Goal: Task Accomplishment & Management: Manage account settings

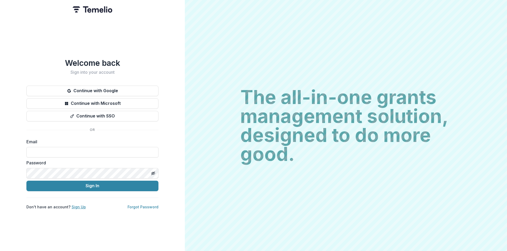
click at [75, 205] on link "Sign Up" at bounding box center [79, 207] width 14 height 4
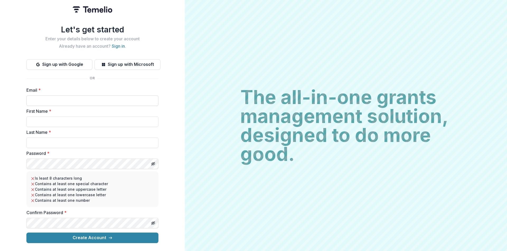
click at [64, 98] on input "Email *" at bounding box center [92, 101] width 132 height 11
paste input "**********"
type input "**********"
drag, startPoint x: 45, startPoint y: 121, endPoint x: 43, endPoint y: 125, distance: 4.5
click at [45, 121] on input "First Name *" at bounding box center [92, 122] width 132 height 11
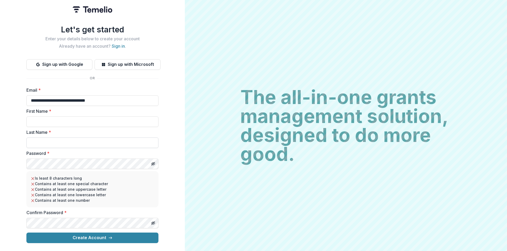
paste input "**********"
type input "**********"
click at [39, 143] on input "Last Name *" at bounding box center [92, 143] width 132 height 11
paste input "**********"
type input "**********"
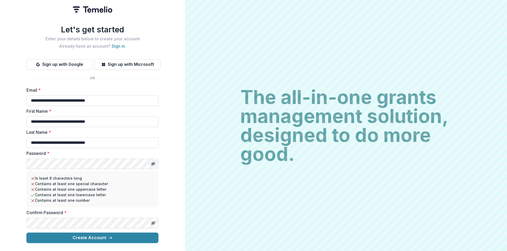
click at [152, 162] on icon "Toggle password visibility" at bounding box center [153, 164] width 4 height 4
click at [22, 166] on div "**********" at bounding box center [92, 125] width 185 height 251
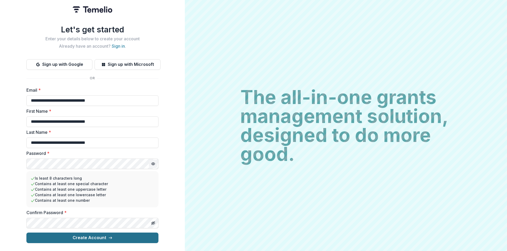
click at [72, 238] on button "Create Account" at bounding box center [92, 238] width 132 height 11
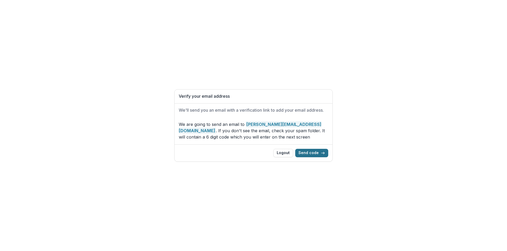
click at [317, 152] on button "Send code" at bounding box center [311, 153] width 33 height 8
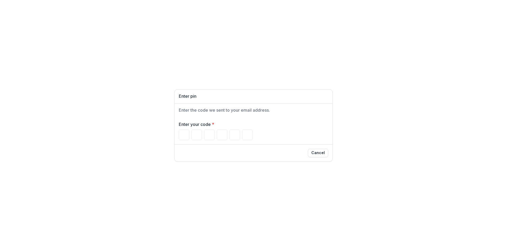
paste input "******"
type input "*"
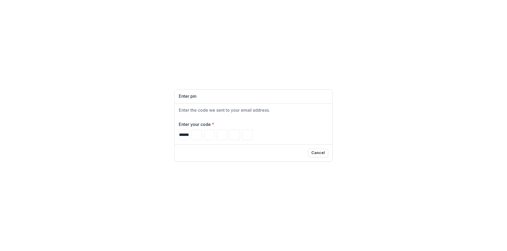
type input "*"
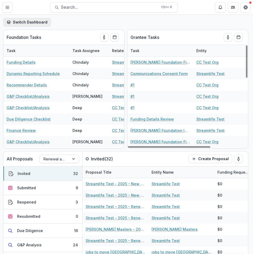
click at [34, 25] on button "Switch Dashboard" at bounding box center [27, 22] width 48 height 8
click at [95, 18] on div "Switch Dashboard Default" at bounding box center [126, 22] width 253 height 15
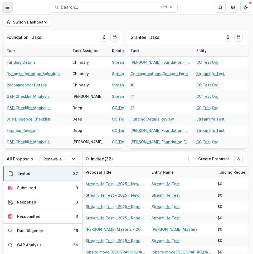
click at [7, 5] on icon "Toggle Menu" at bounding box center [7, 7] width 4 height 4
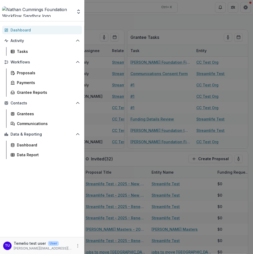
click at [126, 22] on div "Team Settings Admin Settings Dashboard Activity Tasks Workflows Proposals Payme…" at bounding box center [126, 127] width 253 height 254
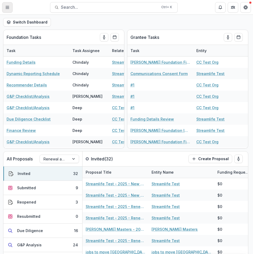
click at [7, 7] on line "Toggle Menu" at bounding box center [7, 7] width 3 height 0
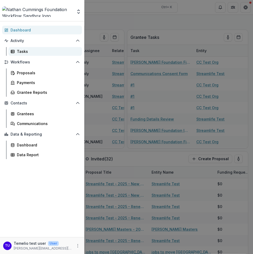
click at [38, 50] on div "Tasks" at bounding box center [47, 52] width 61 height 6
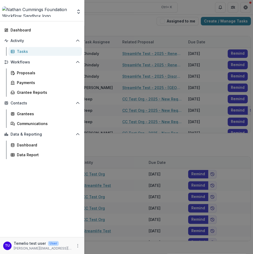
click at [173, 116] on div "Team Settings Admin Settings Dashboard Activity Tasks Workflows Proposals Payme…" at bounding box center [126, 127] width 253 height 254
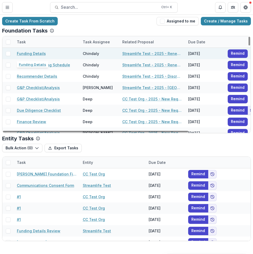
click at [33, 55] on link "Funding Details" at bounding box center [31, 54] width 29 height 6
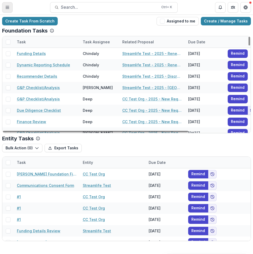
click at [7, 2] on button "Toggle Menu" at bounding box center [7, 7] width 11 height 11
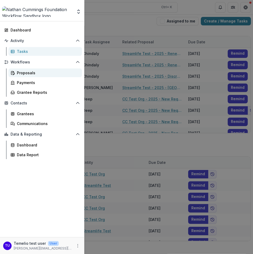
click at [41, 74] on div "Proposals" at bounding box center [47, 73] width 61 height 6
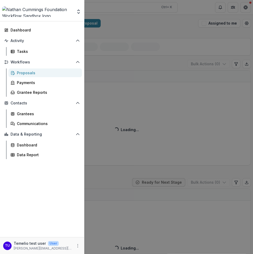
click at [174, 73] on div "Team Settings Admin Settings Dashboard Activity Tasks Workflows Proposals Payme…" at bounding box center [126, 127] width 253 height 254
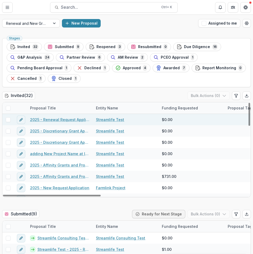
click at [55, 119] on link "2025 - Renewal Request Application" at bounding box center [60, 120] width 60 height 6
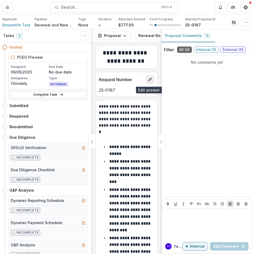
click at [149, 80] on icon "edit" at bounding box center [150, 79] width 3 height 3
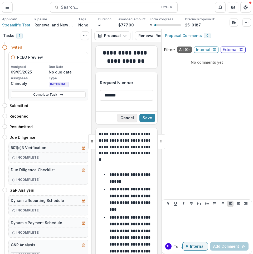
click at [130, 121] on button "Cancel" at bounding box center [127, 117] width 20 height 8
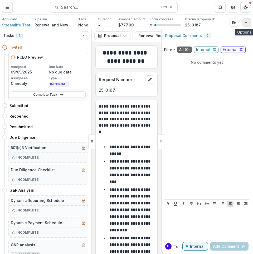
click at [247, 22] on icon "button" at bounding box center [247, 22] width 4 height 4
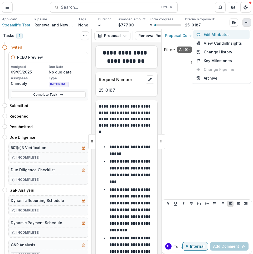
click at [215, 34] on button "Edit Attributes" at bounding box center [221, 34] width 56 height 9
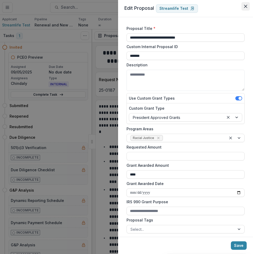
click at [246, 8] on button "Close" at bounding box center [246, 6] width 8 height 8
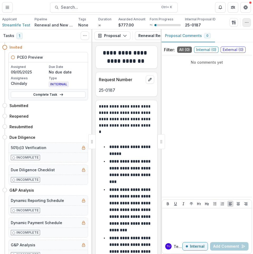
click at [245, 23] on icon "button" at bounding box center [247, 22] width 4 height 4
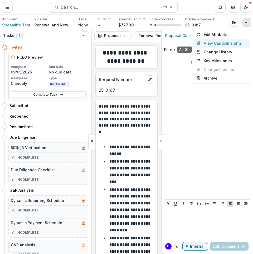
click at [223, 44] on button "View Candid Insights" at bounding box center [221, 43] width 56 height 9
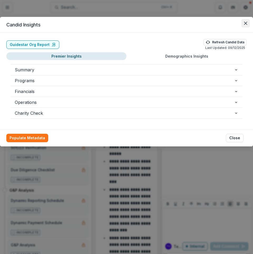
click at [246, 22] on icon "Close" at bounding box center [245, 23] width 3 height 3
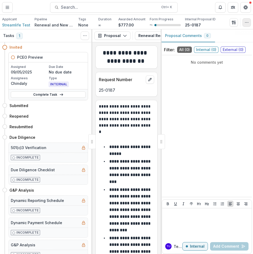
drag, startPoint x: 248, startPoint y: 21, endPoint x: 246, endPoint y: 25, distance: 3.3
click at [248, 22] on icon "button" at bounding box center [247, 22] width 4 height 4
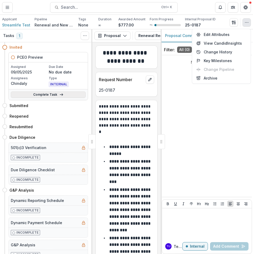
click at [65, 95] on link "Complete Task" at bounding box center [48, 94] width 75 height 6
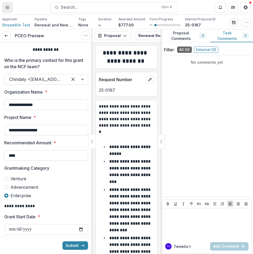
click at [9, 9] on icon "Toggle Menu" at bounding box center [7, 7] width 4 height 4
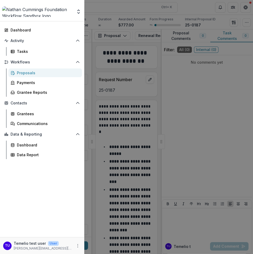
click at [27, 74] on div "Proposals" at bounding box center [47, 73] width 61 height 6
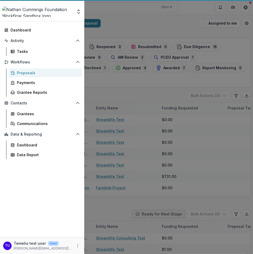
click at [147, 85] on div "Team Settings Admin Settings Dashboard Activity Tasks Workflows Proposals Payme…" at bounding box center [126, 127] width 253 height 254
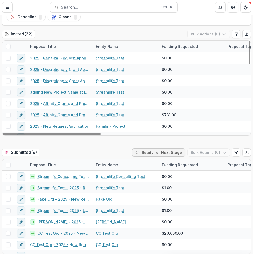
scroll to position [106, 0]
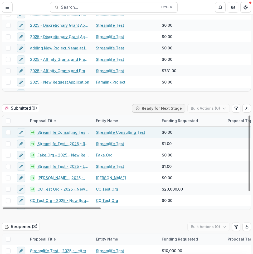
click at [54, 132] on link "Streamlife Consulting Test - 2025 - Discretionary Grant Application" at bounding box center [63, 132] width 52 height 6
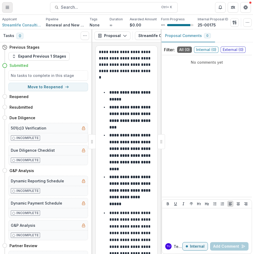
click at [7, 9] on icon "Toggle Menu" at bounding box center [7, 7] width 4 height 4
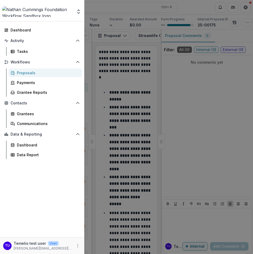
click at [146, 79] on div "Team Settings Admin Settings Dashboard Activity Tasks Workflows Proposals Payme…" at bounding box center [126, 127] width 253 height 254
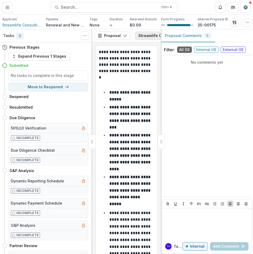
click at [145, 35] on button "Streamlife Consulting Test - 2025 - Discretionary Grant Application 1" at bounding box center [208, 35] width 146 height 8
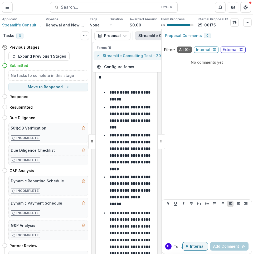
click at [139, 53] on span "Streamlife Consulting Test - 2025 - Discretionary Grant Application" at bounding box center [165, 56] width 124 height 6
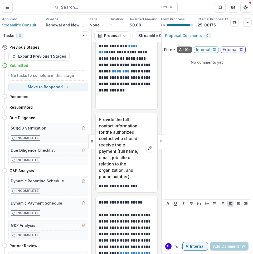
scroll to position [1004, 0]
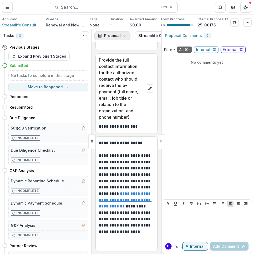
click at [118, 36] on button "Proposal" at bounding box center [112, 35] width 36 height 8
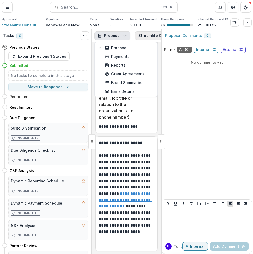
click at [149, 37] on button "Streamlife Consulting Test - 2025 - Discretionary Grant Application 1" at bounding box center [208, 35] width 146 height 8
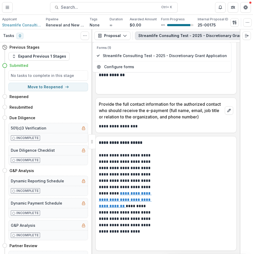
scroll to position [437, 0]
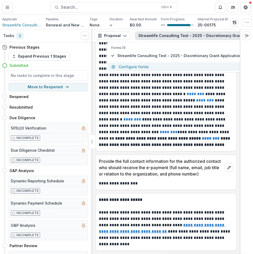
click at [171, 65] on button "Configure forms" at bounding box center [176, 66] width 137 height 9
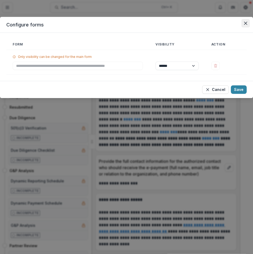
click at [248, 25] on button "Close" at bounding box center [246, 23] width 8 height 8
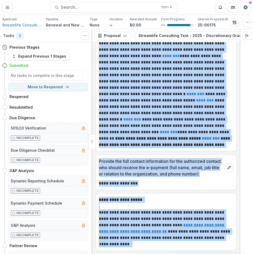
drag, startPoint x: 182, startPoint y: 42, endPoint x: 241, endPoint y: 39, distance: 58.4
click at [241, 39] on div "Tasks 0 Show Cancelled Tasks Previous Stages Expand Previous 1 Stages Submitted…" at bounding box center [126, 141] width 253 height 224
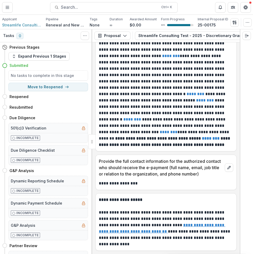
drag, startPoint x: 180, startPoint y: 42, endPoint x: 201, endPoint y: 41, distance: 20.8
click at [201, 41] on div "Proposal Proposal Payments Reports Grant Agreements Board Summaries Bank Detail…" at bounding box center [166, 35] width 148 height 13
click at [224, 36] on icon "Edit as form" at bounding box center [226, 36] width 4 height 4
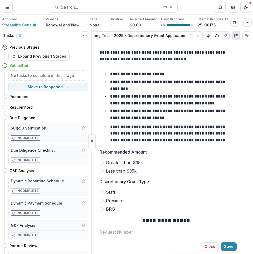
scroll to position [0, 0]
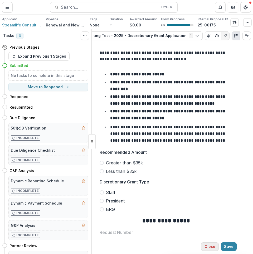
click at [211, 245] on button "Close" at bounding box center [210, 246] width 18 height 8
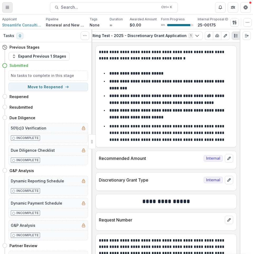
click at [7, 9] on icon "Toggle Menu" at bounding box center [7, 7] width 4 height 4
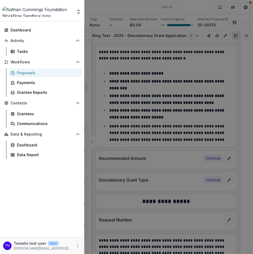
click at [42, 73] on div "Proposals" at bounding box center [47, 73] width 61 height 6
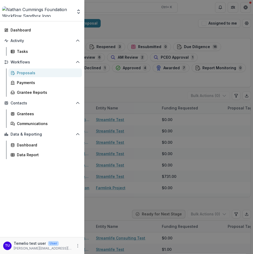
click at [127, 76] on div "Team Settings Admin Settings Dashboard Activity Tasks Workflows Proposals Payme…" at bounding box center [126, 127] width 253 height 254
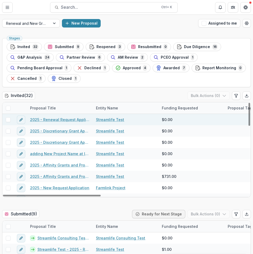
click at [69, 120] on link "2025 - Renewal Request Application" at bounding box center [60, 120] width 60 height 6
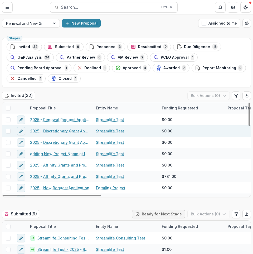
click at [68, 130] on link "2025 - Discretionary Grant Application" at bounding box center [60, 131] width 60 height 6
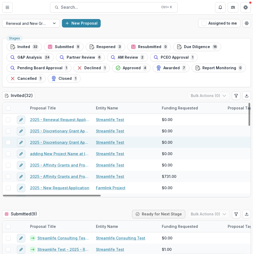
click at [67, 142] on link "2025 - Discretionary Grant Application" at bounding box center [60, 142] width 60 height 6
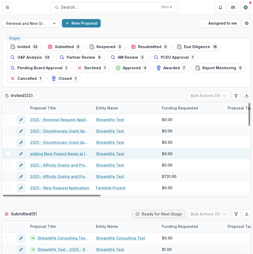
click at [69, 154] on link "adding New Project Name at Invite step" at bounding box center [60, 154] width 60 height 6
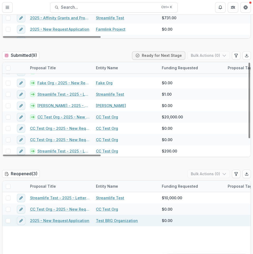
scroll to position [211, 0]
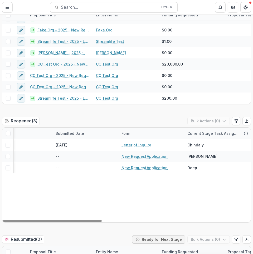
drag, startPoint x: 182, startPoint y: 224, endPoint x: 195, endPoint y: 207, distance: 21.0
click at [102, 221] on div at bounding box center [52, 221] width 99 height 2
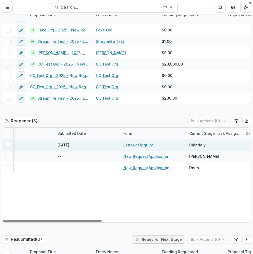
click at [140, 145] on link "Letter of Inquiry" at bounding box center [139, 145] width 30 height 6
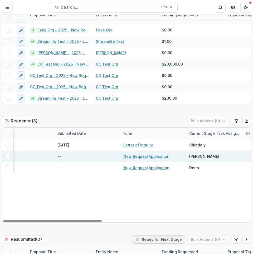
click at [141, 156] on link "New Request Application" at bounding box center [147, 156] width 46 height 6
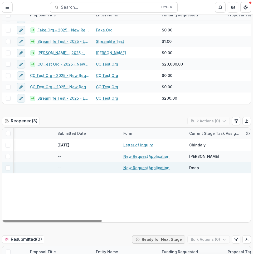
click at [141, 165] on link "New Request Application" at bounding box center [147, 168] width 46 height 6
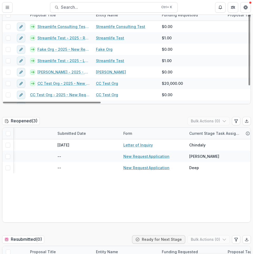
scroll to position [0, 0]
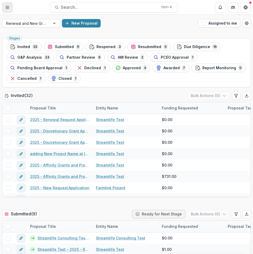
click at [3, 7] on button "Toggle Menu" at bounding box center [7, 7] width 11 height 11
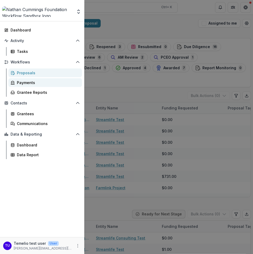
click at [42, 83] on div "Payments" at bounding box center [47, 83] width 61 height 6
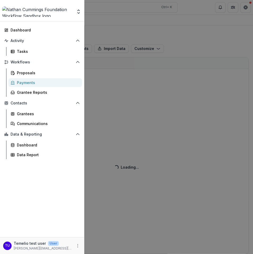
click at [180, 28] on div "Team Settings Admin Settings Dashboard Activity Tasks Workflows Proposals Payme…" at bounding box center [126, 127] width 253 height 254
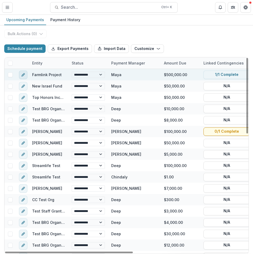
click at [20, 75] on button "edit" at bounding box center [23, 74] width 8 height 8
select select "**********"
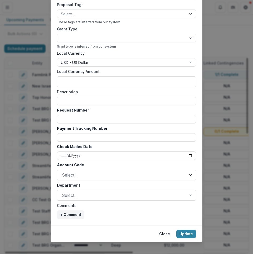
scroll to position [211, 0]
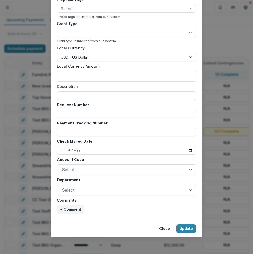
click at [231, 86] on div "**********" at bounding box center [126, 127] width 253 height 254
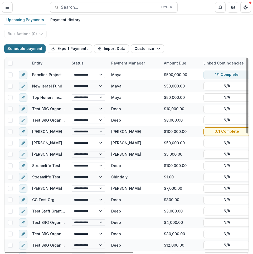
click at [35, 47] on button "Schedule payment" at bounding box center [24, 48] width 41 height 8
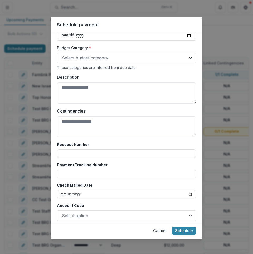
scroll to position [237, 0]
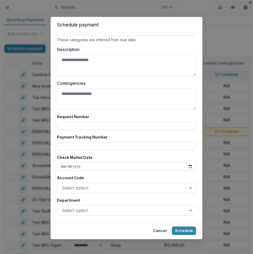
click at [229, 69] on div "Schedule payment Responsible for sending payment * Jamie San Andres Entity * Se…" at bounding box center [126, 127] width 253 height 254
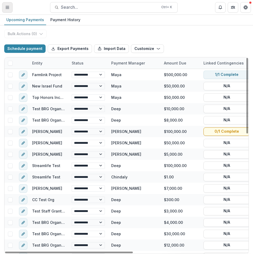
click at [8, 9] on icon "Toggle Menu" at bounding box center [7, 7] width 4 height 4
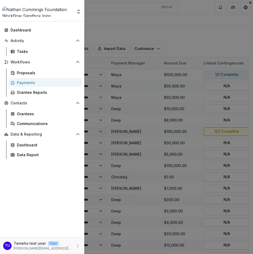
click at [153, 45] on div "Team Settings Admin Settings Dashboard Activity Tasks Workflows Proposals Payme…" at bounding box center [126, 127] width 253 height 254
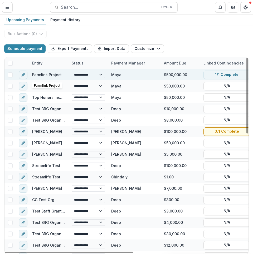
click at [55, 74] on link "Farmlink Project" at bounding box center [47, 74] width 30 height 4
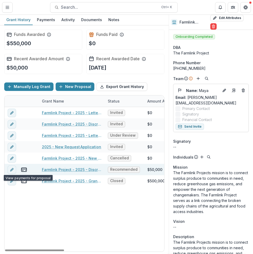
click at [66, 169] on link "Farmlink Project - 2025 - Discretionary Grant Application (Short)" at bounding box center [72, 170] width 60 height 6
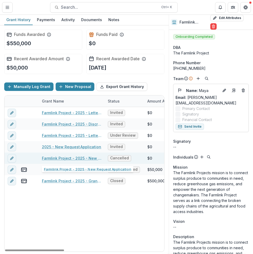
click at [73, 159] on link "Farmlink Project - 2025 - New Request Application" at bounding box center [72, 158] width 60 height 6
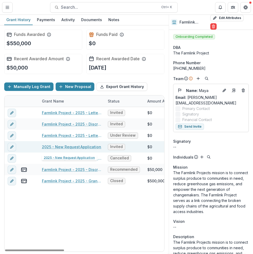
click at [77, 147] on link "2025 - New Request Application" at bounding box center [71, 147] width 59 height 6
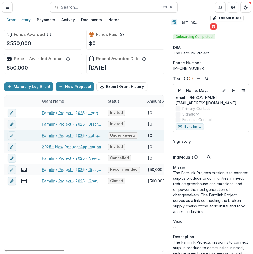
click at [78, 135] on link "Farmlink Project - 2025 - Letter of Inquiry" at bounding box center [72, 135] width 60 height 6
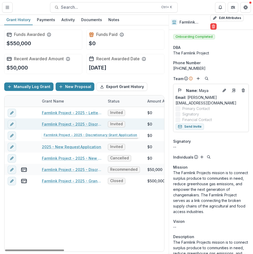
click at [79, 124] on link "Farmlink Project - 2025 - Discretionary Grant Application" at bounding box center [72, 124] width 60 height 6
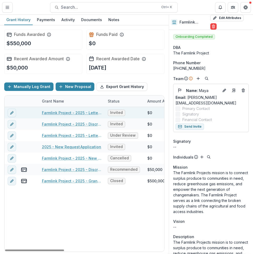
click at [79, 111] on link "Farmlink Project - 2025 - Letter of Inquiry" at bounding box center [72, 113] width 60 height 6
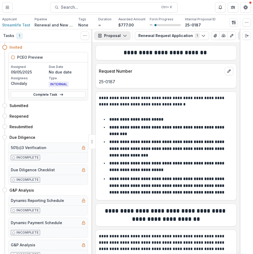
click at [117, 35] on button "Proposal" at bounding box center [112, 35] width 36 height 8
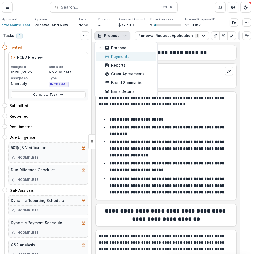
click at [119, 57] on div "Payments" at bounding box center [129, 57] width 48 height 6
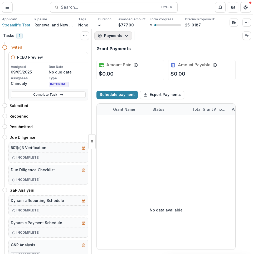
click at [113, 35] on button "Payments" at bounding box center [113, 35] width 38 height 8
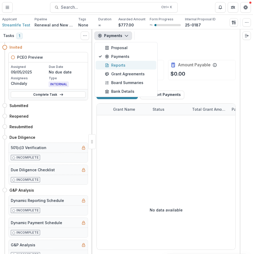
click at [119, 68] on div "Reports" at bounding box center [129, 65] width 48 height 6
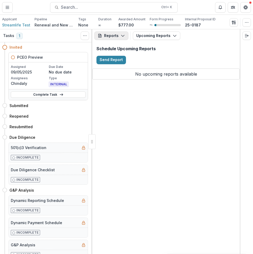
click at [117, 37] on button "Reports" at bounding box center [111, 35] width 34 height 8
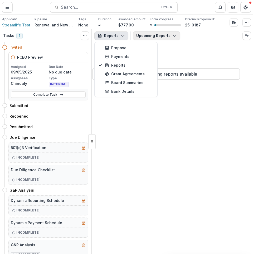
click at [146, 37] on button "Upcoming Reports" at bounding box center [157, 35] width 48 height 8
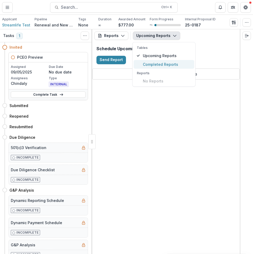
click at [162, 65] on span "Completed Reports" at bounding box center [167, 64] width 48 height 6
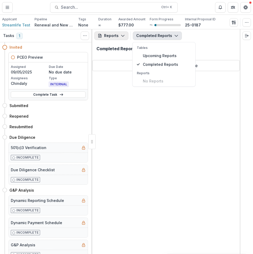
click at [118, 38] on button "Reports" at bounding box center [111, 35] width 34 height 8
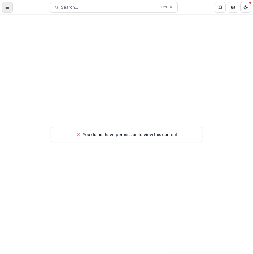
click at [6, 10] on button "Toggle Menu" at bounding box center [7, 7] width 11 height 11
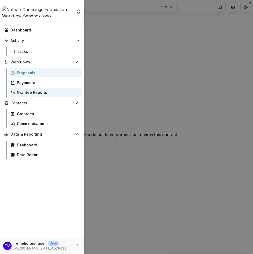
click at [42, 93] on div "Grantee Reports" at bounding box center [47, 92] width 61 height 6
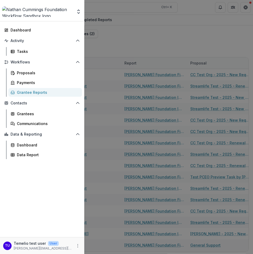
click at [162, 43] on div "Team Settings Admin Settings Dashboard Activity Tasks Workflows Proposals Payme…" at bounding box center [126, 127] width 253 height 254
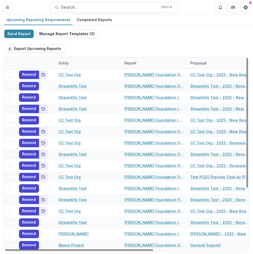
click at [12, 29] on div "Send Report Manage Report Templates ( 2 ) Export Upcoming Reports Entity Report…" at bounding box center [126, 140] width 253 height 230
click at [13, 32] on button "Send Report" at bounding box center [19, 34] width 30 height 8
select select "********"
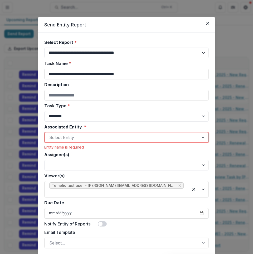
click at [235, 43] on div "**********" at bounding box center [126, 127] width 253 height 254
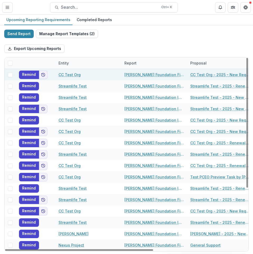
click at [152, 74] on link "[PERSON_NAME] Foundation Final Report" at bounding box center [155, 75] width 60 height 6
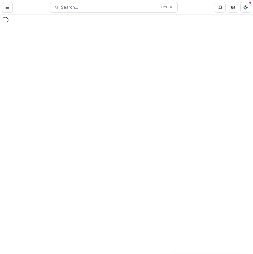
select select "********"
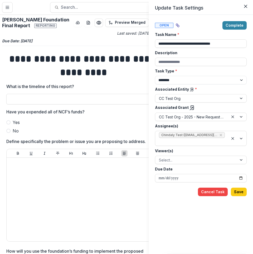
click at [7, 6] on div "**********" at bounding box center [126, 127] width 253 height 254
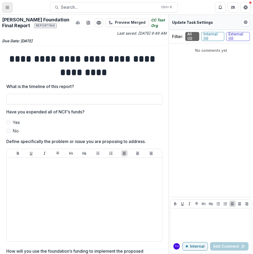
click at [8, 11] on button "Toggle Menu" at bounding box center [7, 7] width 11 height 11
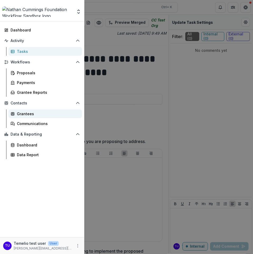
click at [39, 115] on div "Grantees" at bounding box center [47, 114] width 61 height 6
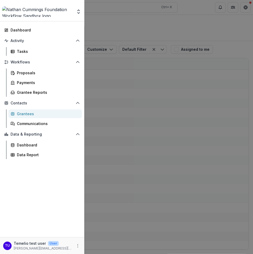
click at [140, 79] on div "Team Settings Admin Settings Dashboard Activity Tasks Workflows Proposals Payme…" at bounding box center [126, 127] width 253 height 254
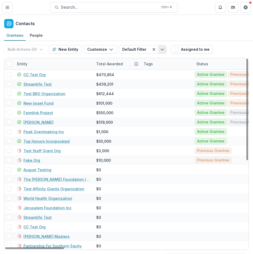
click at [160, 49] on icon "Toggle menu" at bounding box center [162, 49] width 4 height 4
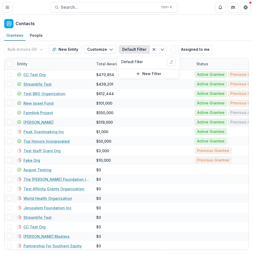
click at [137, 38] on div "Grantees People" at bounding box center [126, 35] width 253 height 11
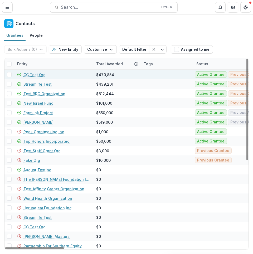
click at [36, 77] on link "CC Test Org" at bounding box center [34, 75] width 22 height 6
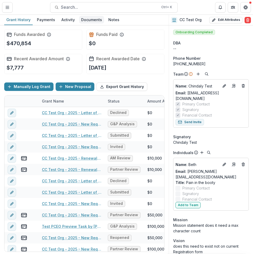
click at [94, 19] on div "Documents" at bounding box center [91, 20] width 25 height 8
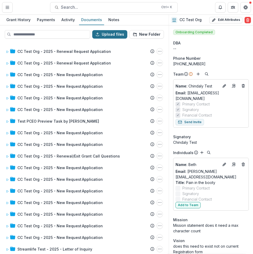
click at [118, 34] on button "Upload files" at bounding box center [109, 34] width 35 height 8
click at [10, 9] on button "Toggle Menu" at bounding box center [7, 7] width 11 height 11
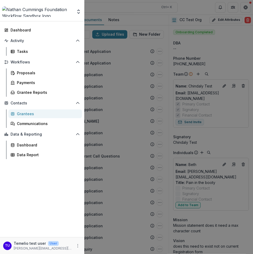
click at [96, 17] on div "Team Settings Admin Settings Dashboard Activity Tasks Workflows Proposals Payme…" at bounding box center [126, 127] width 253 height 254
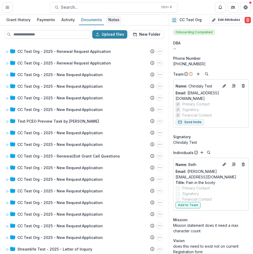
click at [111, 21] on div "Notes" at bounding box center [113, 20] width 15 height 8
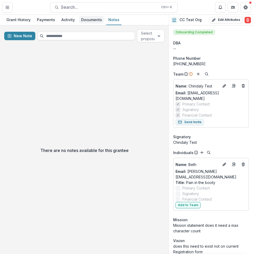
click at [80, 18] on div "Documents" at bounding box center [91, 20] width 25 height 8
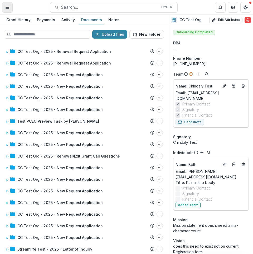
click at [5, 8] on button "Toggle Menu" at bounding box center [7, 7] width 11 height 11
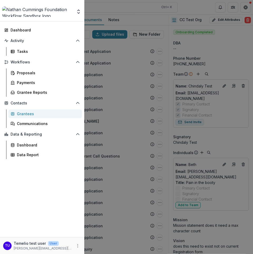
click at [46, 114] on div "Grantees" at bounding box center [47, 114] width 61 height 6
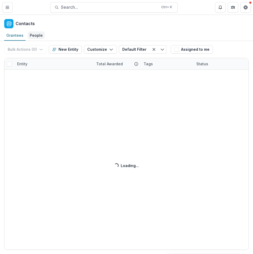
click at [36, 35] on div "People" at bounding box center [36, 35] width 17 height 8
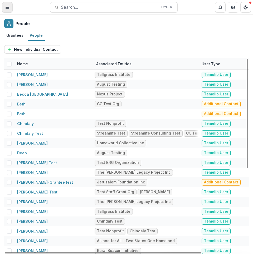
click at [12, 8] on button "Toggle Menu" at bounding box center [7, 7] width 11 height 11
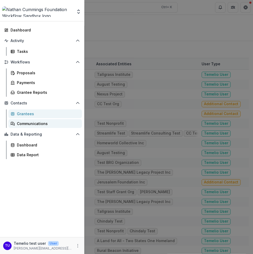
click at [38, 126] on div "Communications" at bounding box center [47, 124] width 61 height 6
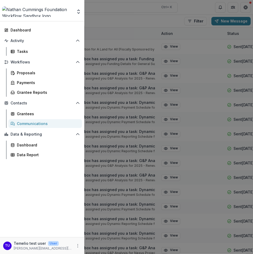
click at [196, 88] on div "Team Settings Admin Settings Dashboard Activity Tasks Workflows Proposals Payme…" at bounding box center [126, 127] width 253 height 254
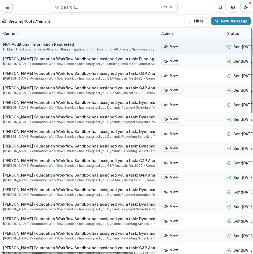
click at [177, 46] on button "View" at bounding box center [171, 47] width 19 height 6
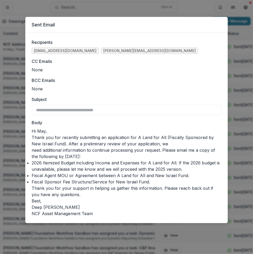
click at [240, 88] on div "**********" at bounding box center [126, 127] width 253 height 254
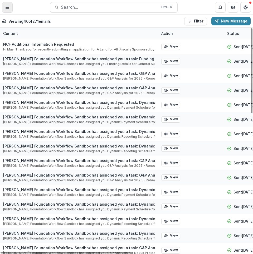
click at [4, 6] on button "Toggle Menu" at bounding box center [7, 7] width 11 height 11
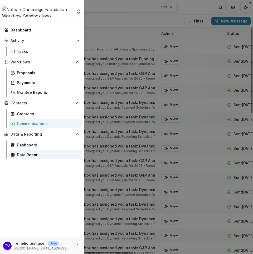
click at [35, 154] on div "Data Report" at bounding box center [47, 155] width 61 height 6
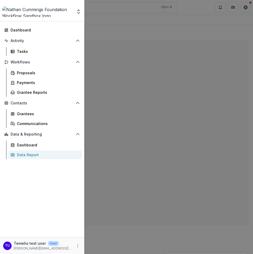
click at [205, 31] on div "Team Settings Admin Settings Dashboard Activity Tasks Workflows Proposals Payme…" at bounding box center [126, 127] width 253 height 254
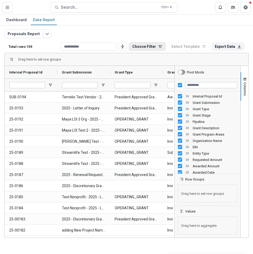
click at [162, 48] on icon "button" at bounding box center [160, 46] width 4 height 4
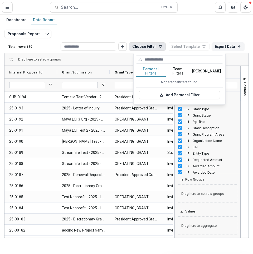
click at [177, 66] on button "Team Filters" at bounding box center [178, 71] width 24 height 11
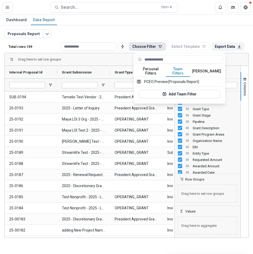
click at [207, 68] on button "Temelio Filters" at bounding box center [206, 71] width 33 height 11
click at [178, 68] on button "Team Filters" at bounding box center [178, 71] width 24 height 11
click at [169, 79] on button "PCEO Preview (Proposals Report)" at bounding box center [180, 82] width 88 height 10
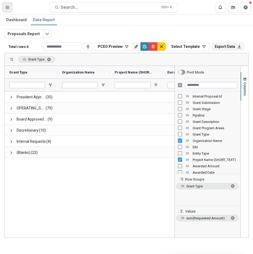
click at [7, 9] on icon "Toggle Menu" at bounding box center [7, 7] width 4 height 4
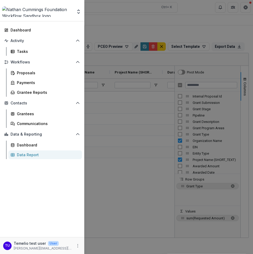
click at [35, 155] on div "Data Report" at bounding box center [47, 155] width 61 height 6
click at [22, 152] on div "Data Report" at bounding box center [47, 155] width 61 height 6
click at [123, 73] on div "Team Settings Admin Settings Dashboard Activity Tasks Workflows Proposals Payme…" at bounding box center [126, 127] width 253 height 254
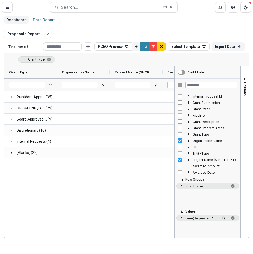
click at [15, 21] on div "Dashboard" at bounding box center [16, 20] width 25 height 8
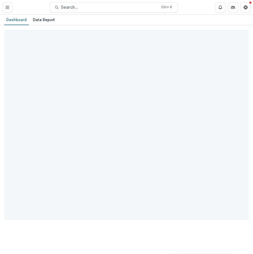
select select "**********"
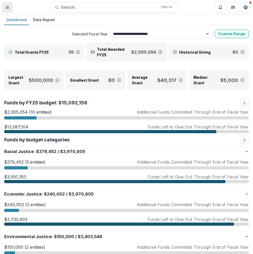
click at [6, 4] on button "Toggle Menu" at bounding box center [7, 7] width 11 height 11
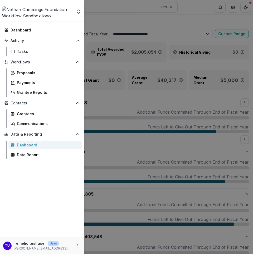
drag, startPoint x: 106, startPoint y: 20, endPoint x: 92, endPoint y: 23, distance: 14.3
click at [106, 20] on div "Team Settings Admin Settings Dashboard Activity Tasks Workflows Proposals Payme…" at bounding box center [126, 127] width 253 height 254
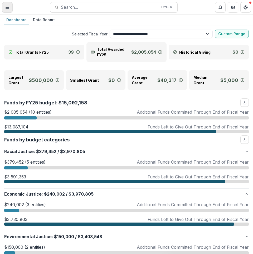
click at [5, 7] on button "Toggle Menu" at bounding box center [7, 7] width 11 height 11
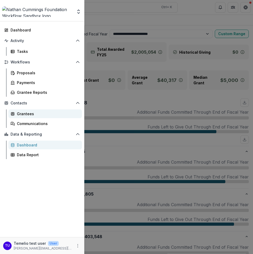
click at [38, 114] on div "Grantees" at bounding box center [47, 114] width 61 height 6
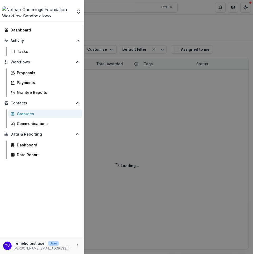
click at [124, 69] on div "Team Settings Admin Settings Dashboard Activity Tasks Workflows Proposals Payme…" at bounding box center [126, 127] width 253 height 254
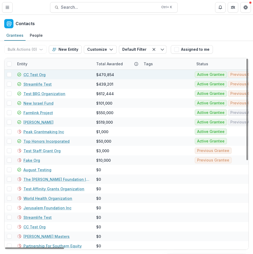
click at [31, 74] on link "CC Test Org" at bounding box center [34, 75] width 22 height 6
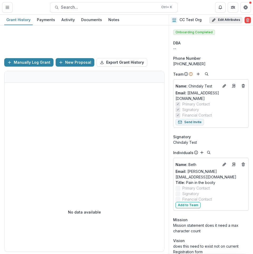
click at [229, 18] on button "Edit Attributes" at bounding box center [226, 20] width 33 height 6
select select "**"
select select
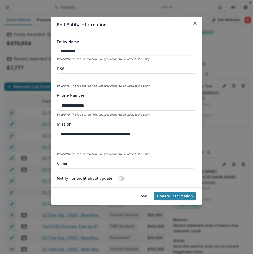
click at [212, 39] on div "**********" at bounding box center [126, 127] width 253 height 254
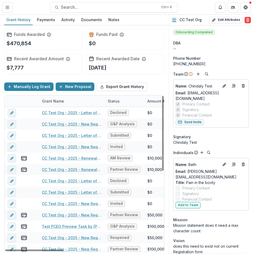
click at [13, 6] on header "Contacts CC Test Org Search... Ctrl + K" at bounding box center [126, 7] width 253 height 15
click at [9, 7] on icon "Toggle Menu" at bounding box center [7, 7] width 4 height 4
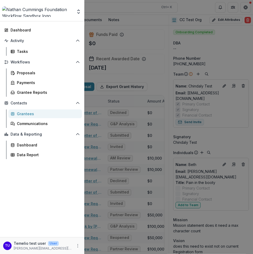
click at [129, 129] on div "Team Settings Admin Settings Dashboard Activity Tasks Workflows Proposals Payme…" at bounding box center [126, 127] width 253 height 254
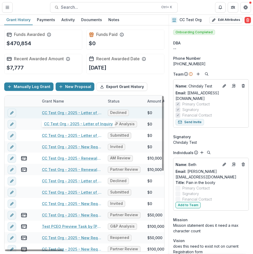
click at [53, 113] on link "CC Test Org - 2025 - Letter of Inquiry" at bounding box center [72, 113] width 60 height 6
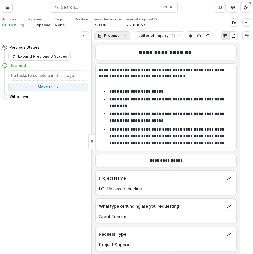
click at [114, 36] on button "Proposal" at bounding box center [112, 35] width 36 height 8
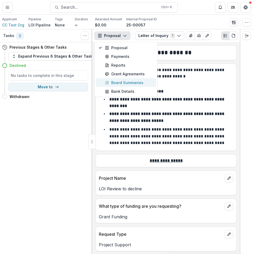
click at [112, 82] on div "Board Summaries" at bounding box center [129, 83] width 48 height 6
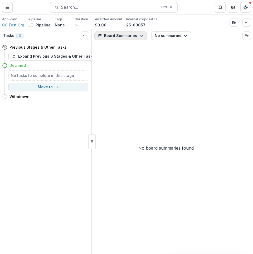
click at [118, 35] on button "Board Summaries" at bounding box center [120, 35] width 53 height 8
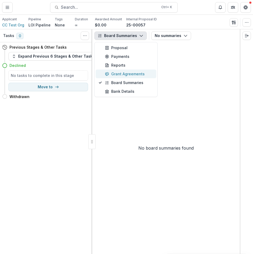
click at [122, 75] on div "Grant Agreements" at bounding box center [129, 74] width 48 height 6
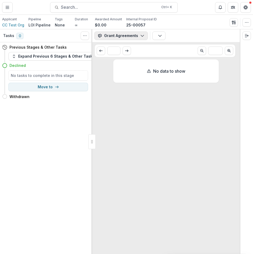
click at [122, 34] on button "Grant Agreements" at bounding box center [121, 35] width 54 height 8
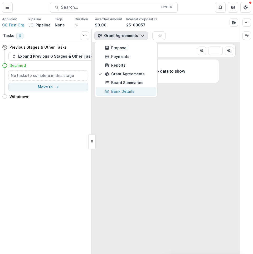
click at [125, 91] on div "Bank Details" at bounding box center [129, 91] width 48 height 6
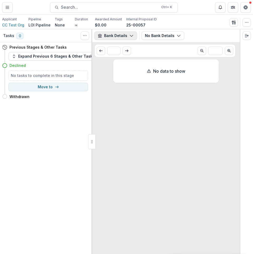
click at [122, 37] on button "Bank Details" at bounding box center [115, 35] width 43 height 8
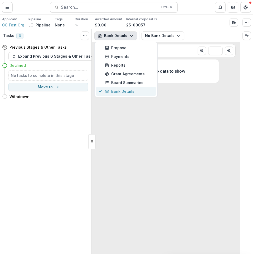
click at [126, 92] on div "Bank Details" at bounding box center [129, 91] width 48 height 6
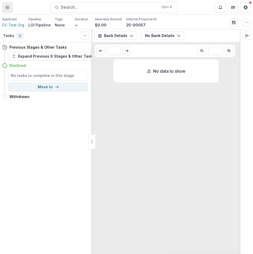
click at [6, 5] on icon "Toggle Menu" at bounding box center [7, 7] width 4 height 4
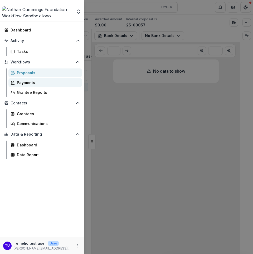
click at [39, 83] on div "Payments" at bounding box center [47, 83] width 61 height 6
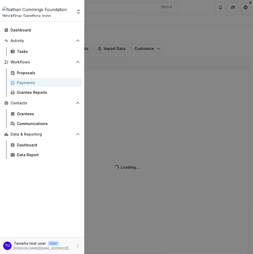
click at [160, 27] on div "Team Settings Admin Settings Dashboard Activity Tasks Workflows Proposals Payme…" at bounding box center [126, 127] width 253 height 254
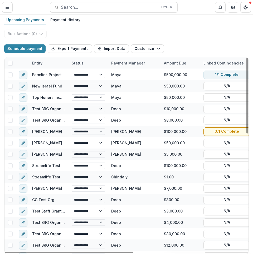
click at [10, 62] on span at bounding box center [10, 63] width 5 height 5
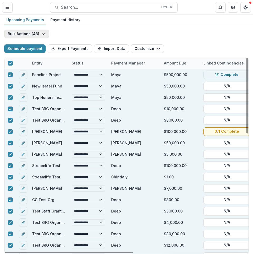
click at [32, 32] on button "Bulk Actions ( 43 )" at bounding box center [26, 34] width 45 height 8
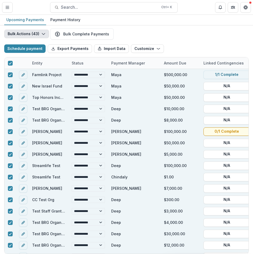
click at [151, 31] on div "**********" at bounding box center [126, 139] width 253 height 228
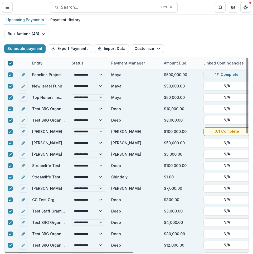
click at [9, 64] on div at bounding box center [10, 63] width 3 height 4
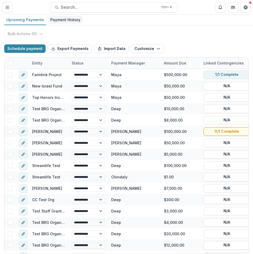
click at [72, 21] on div "Payment History" at bounding box center [65, 20] width 34 height 8
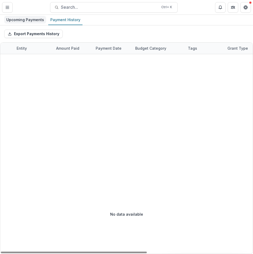
drag, startPoint x: 27, startPoint y: 20, endPoint x: 30, endPoint y: 23, distance: 4.7
click at [27, 20] on div "Upcoming Payments" at bounding box center [25, 20] width 42 height 8
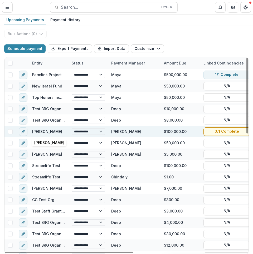
click at [44, 131] on link "[PERSON_NAME]" at bounding box center [47, 131] width 30 height 4
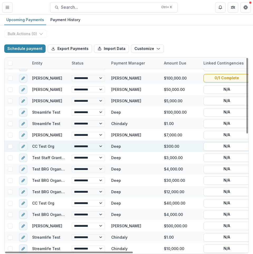
scroll to position [53, 0]
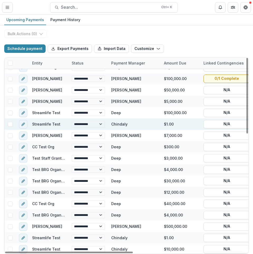
click at [46, 126] on link "Streamlife Test" at bounding box center [46, 124] width 28 height 4
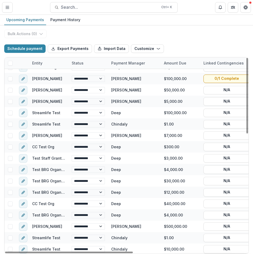
select select "******"
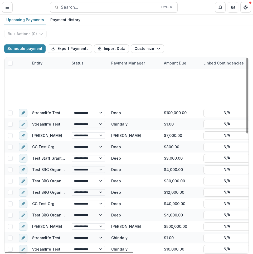
scroll to position [264, 0]
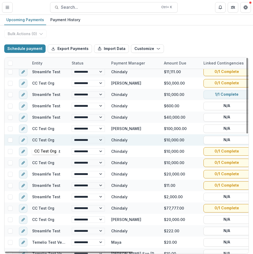
click at [48, 140] on link "CC Test Org" at bounding box center [43, 139] width 22 height 4
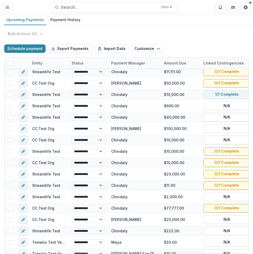
select select "******"
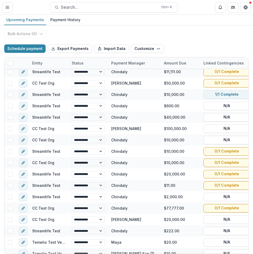
select select "******"
click at [148, 48] on button "Customize" at bounding box center [147, 48] width 33 height 8
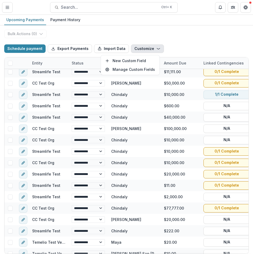
click at [105, 36] on div "**********" at bounding box center [126, 139] width 253 height 228
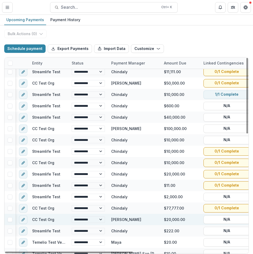
drag, startPoint x: 127, startPoint y: 252, endPoint x: 34, endPoint y: 221, distance: 98.1
click at [36, 251] on div at bounding box center [69, 252] width 128 height 2
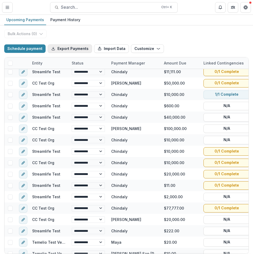
click at [64, 48] on button "Export Payments" at bounding box center [70, 48] width 44 height 8
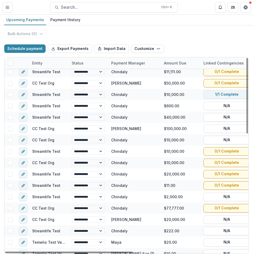
select select "******"
click at [6, 4] on button "Toggle Menu" at bounding box center [7, 7] width 11 height 11
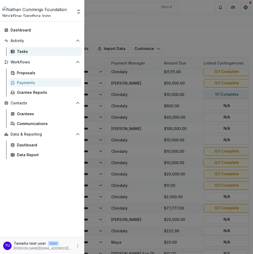
click at [37, 51] on div "Tasks" at bounding box center [47, 52] width 61 height 6
select select "******"
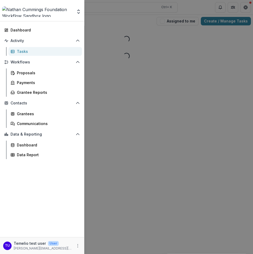
click at [134, 65] on div "Team Settings Admin Settings Dashboard Activity Tasks Workflows Proposals Payme…" at bounding box center [126, 127] width 253 height 254
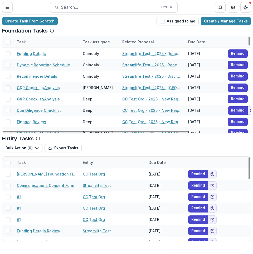
click at [42, 161] on div "Task" at bounding box center [47, 161] width 66 height 11
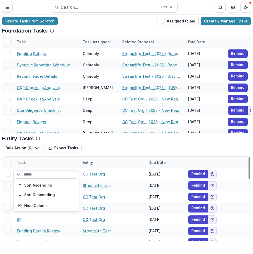
click at [46, 173] on input at bounding box center [46, 174] width 63 height 8
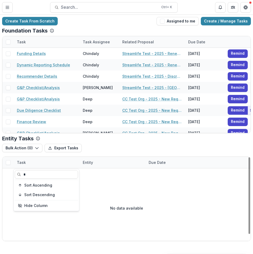
type input "**"
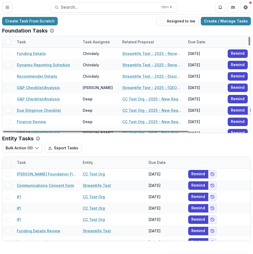
click at [45, 40] on div "Task" at bounding box center [47, 41] width 66 height 11
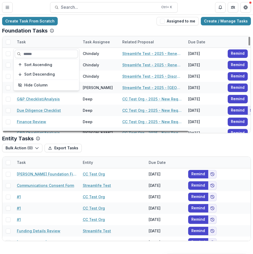
click at [42, 52] on input at bounding box center [46, 54] width 63 height 8
paste input "**"
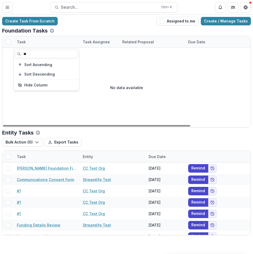
type input "**"
click at [102, 26] on div "Create Task From Scratch Assigned to me Create / Manage Tasks Foundation Tasks …" at bounding box center [126, 126] width 253 height 222
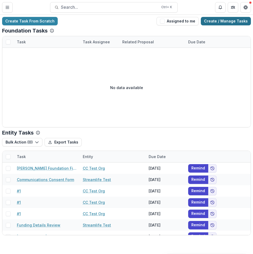
click at [226, 20] on link "Create / Manage Tasks" at bounding box center [226, 21] width 50 height 8
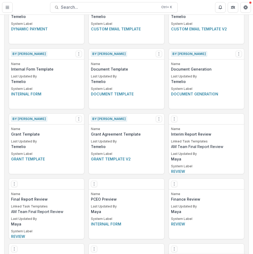
scroll to position [122, 0]
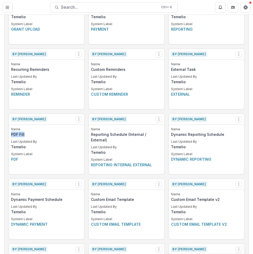
drag, startPoint x: 28, startPoint y: 134, endPoint x: 11, endPoint y: 135, distance: 17.7
click at [11, 135] on div "Name PDF Fill Last Updated By Temelio System Label Pdf" at bounding box center [46, 150] width 75 height 47
copy p "PDF Fill"
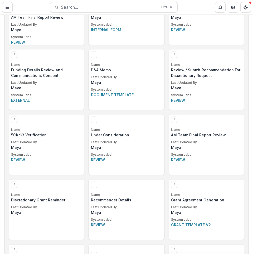
scroll to position [498, 0]
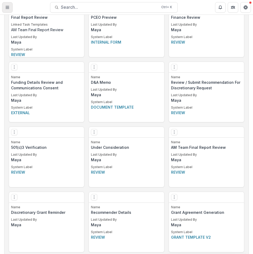
click at [7, 8] on icon "Toggle Menu" at bounding box center [7, 7] width 4 height 4
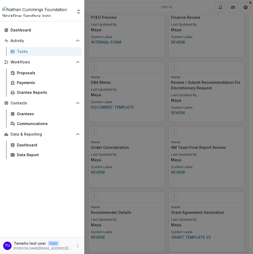
click at [109, 44] on div "Team Settings Admin Settings Dashboard Activity Tasks Workflows Proposals Payme…" at bounding box center [126, 127] width 253 height 254
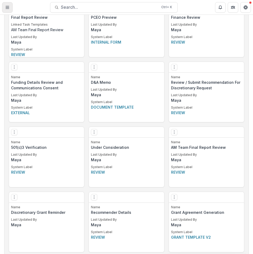
click at [3, 6] on button "Toggle Menu" at bounding box center [7, 7] width 11 height 11
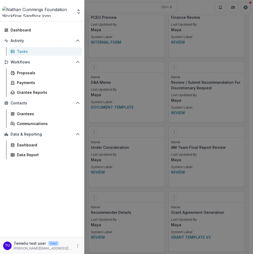
click at [108, 12] on div "Team Settings Admin Settings Dashboard Activity Tasks Workflows Proposals Payme…" at bounding box center [126, 127] width 253 height 254
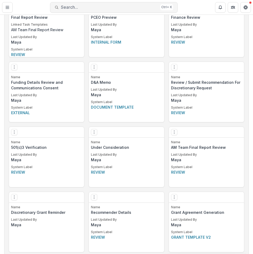
click at [98, 4] on button "Search... Ctrl + K" at bounding box center [114, 7] width 128 height 11
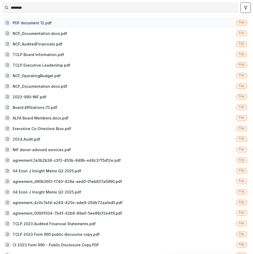
type input "********"
click at [66, 21] on div "PDF document 12.pdf File" at bounding box center [125, 22] width 247 height 11
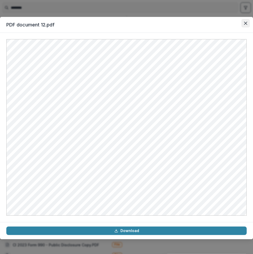
click at [246, 23] on icon "Close" at bounding box center [245, 23] width 3 height 3
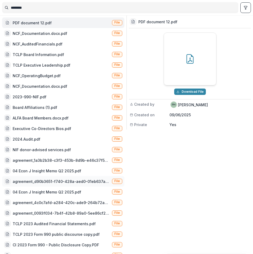
click at [55, 185] on div "agreement_d90b3651-f740-428a-aed0-01eb637a5990.pdf File" at bounding box center [63, 181] width 122 height 11
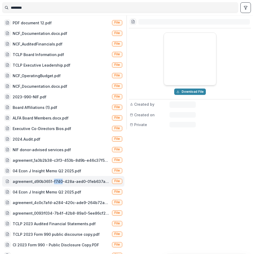
click at [55, 185] on div "agreement_d90b3651-f740-428a-aed0-01eb637a5990.pdf File" at bounding box center [63, 181] width 122 height 11
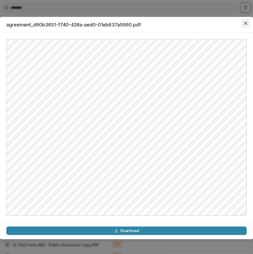
click at [244, 22] on button "Close" at bounding box center [246, 23] width 8 height 8
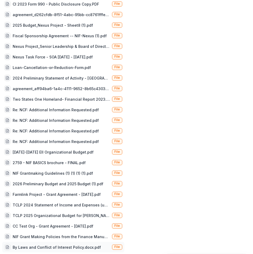
scroll to position [0, 0]
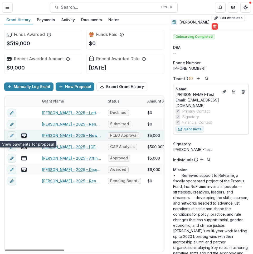
click at [25, 136] on icon "view-payments" at bounding box center [24, 135] width 6 height 6
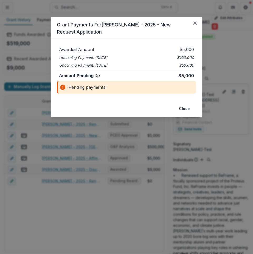
click at [47, 143] on div "Grant Payments For Janet Test - 2025 - New Request Application Awarded Amount $…" at bounding box center [126, 127] width 253 height 254
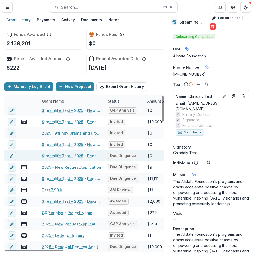
scroll to position [369, 0]
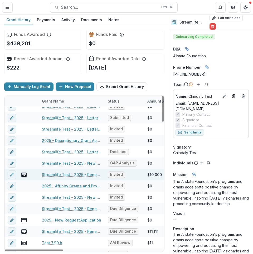
click at [25, 175] on line "view-payments" at bounding box center [25, 175] width 0 height 0
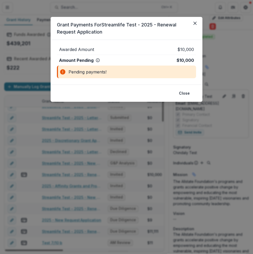
click at [91, 131] on div "Grant Payments For Streamlife Test - 2025 - Renewal Request Application Awarded…" at bounding box center [126, 127] width 253 height 254
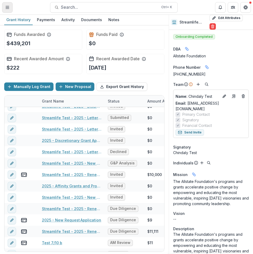
click at [7, 7] on line "Toggle Menu" at bounding box center [7, 7] width 3 height 0
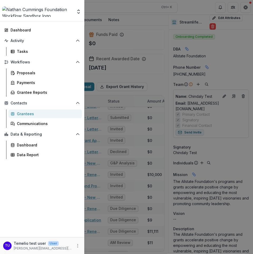
click at [108, 22] on div "Team Settings Admin Settings Dashboard Activity Tasks Workflows Proposals Payme…" at bounding box center [126, 127] width 253 height 254
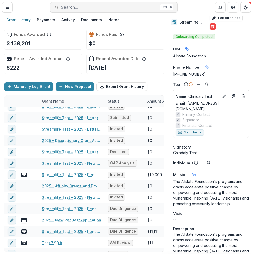
click at [102, 7] on span "Search..." at bounding box center [109, 7] width 97 height 5
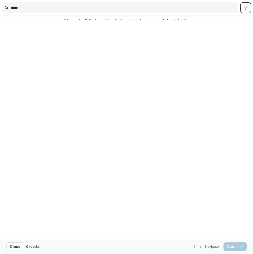
type input "*****"
click at [179, 20] on div "We couldn't find anything that matched your search for " plaid " Clear results …" at bounding box center [126, 126] width 249 height 223
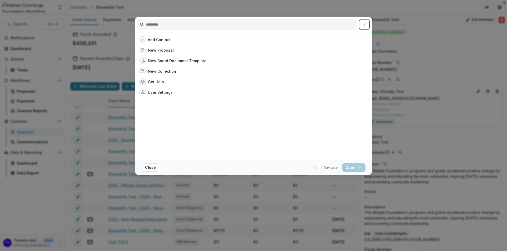
click at [195, 23] on input at bounding box center [246, 24] width 219 height 8
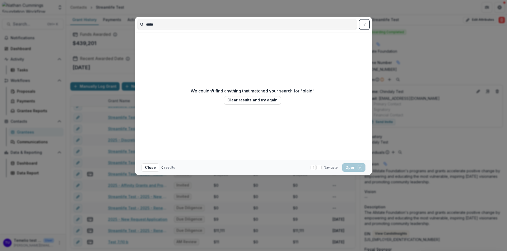
type input "*****"
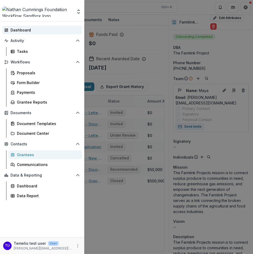
click at [29, 30] on div "Dashboard" at bounding box center [44, 30] width 67 height 6
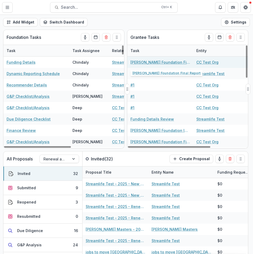
click at [144, 61] on link "[PERSON_NAME] Foundation Final Report" at bounding box center [161, 62] width 60 height 6
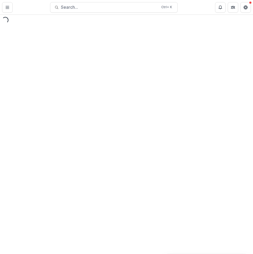
select select "********"
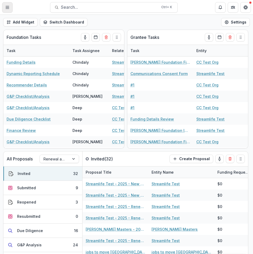
click at [7, 6] on line "Toggle Menu" at bounding box center [7, 6] width 3 height 0
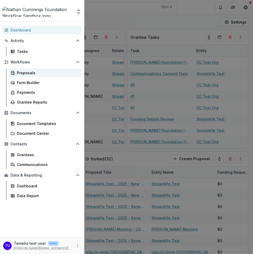
click at [27, 73] on div "Proposals" at bounding box center [47, 73] width 61 height 6
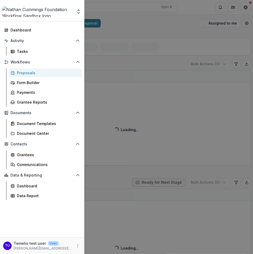
click at [126, 140] on div "Team Settings Admin Settings Dashboard Activity Tasks Workflows Proposals Form …" at bounding box center [126, 127] width 253 height 254
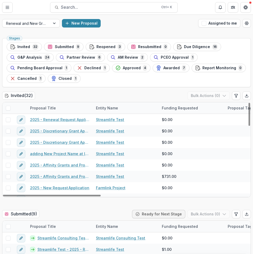
scroll to position [158, 0]
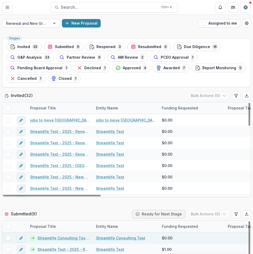
click at [53, 236] on link "Streamlife Consulting Test - 2025 - Discretionary Grant Application" at bounding box center [63, 238] width 52 height 6
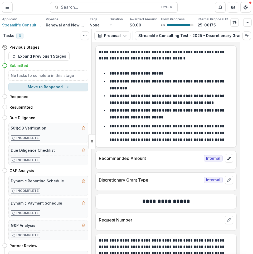
click at [65, 85] on icon "button" at bounding box center [67, 87] width 4 height 4
select select "********"
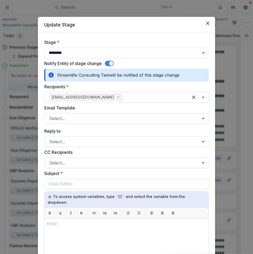
click at [205, 22] on button "Close" at bounding box center [208, 23] width 8 height 8
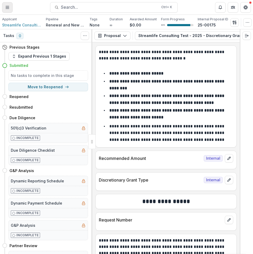
click at [5, 10] on button "Toggle Menu" at bounding box center [7, 7] width 11 height 11
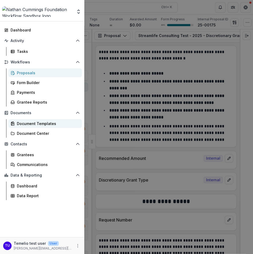
click at [44, 122] on div "Document Templates" at bounding box center [47, 124] width 61 height 6
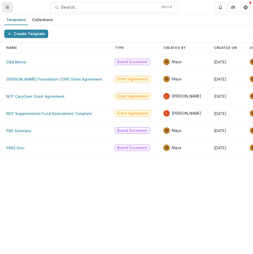
click at [6, 8] on line "Toggle Menu" at bounding box center [7, 8] width 3 height 0
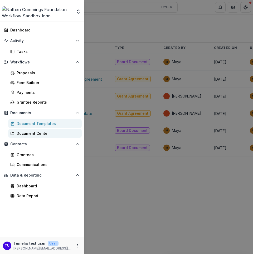
click at [38, 133] on div "Document Center" at bounding box center [47, 133] width 61 height 6
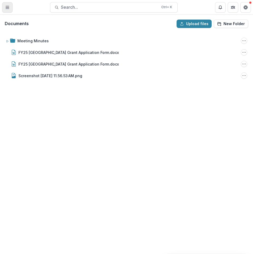
click at [10, 7] on button "Toggle Menu" at bounding box center [7, 7] width 11 height 11
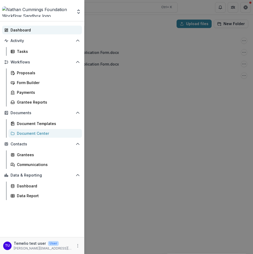
click at [25, 32] on div "Dashboard" at bounding box center [44, 30] width 67 height 6
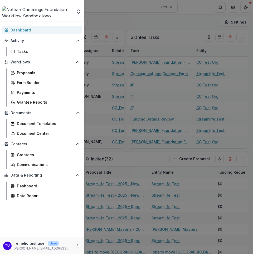
click at [132, 18] on div "Team Settings Admin Settings Dashboard Activity Tasks Workflows Proposals Form …" at bounding box center [126, 127] width 253 height 254
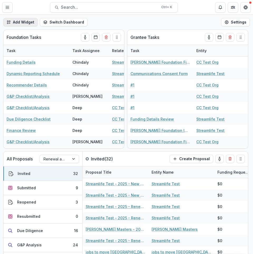
click at [13, 21] on button "Add Widget" at bounding box center [20, 22] width 35 height 8
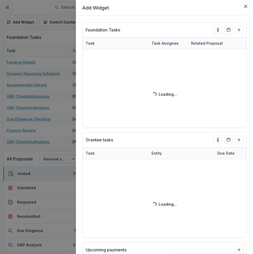
click at [32, 20] on div "Add Widget Foundation Tasks Task Task Assignee Related Proposal Due Date Loadin…" at bounding box center [126, 127] width 253 height 254
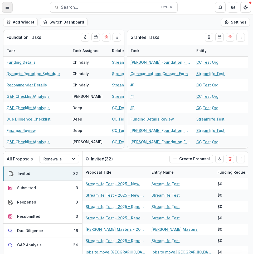
click at [7, 7] on icon "Toggle Menu" at bounding box center [7, 7] width 4 height 4
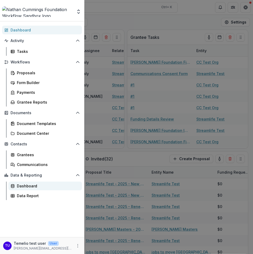
click at [40, 188] on div "Dashboard" at bounding box center [47, 186] width 61 height 6
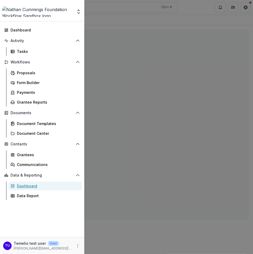
select select "**********"
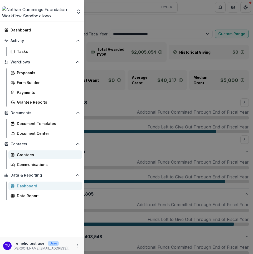
click at [37, 154] on div "Grantees" at bounding box center [47, 155] width 61 height 6
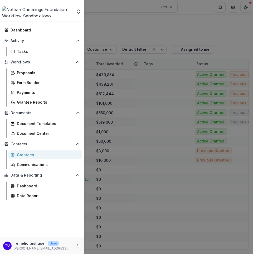
click at [138, 83] on div "Team Settings Admin Settings Dashboard Activity Tasks Workflows Proposals Form …" at bounding box center [126, 127] width 253 height 254
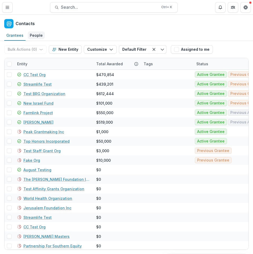
click at [36, 35] on div "People" at bounding box center [36, 35] width 17 height 8
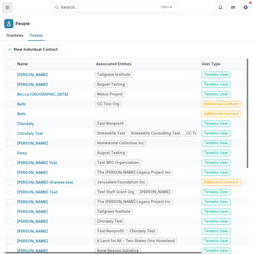
click at [7, 9] on icon "Toggle Menu" at bounding box center [7, 7] width 4 height 4
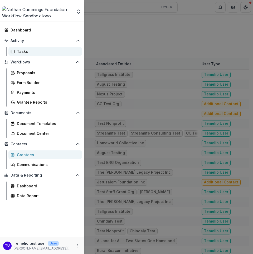
click at [36, 51] on div "Tasks" at bounding box center [47, 52] width 61 height 6
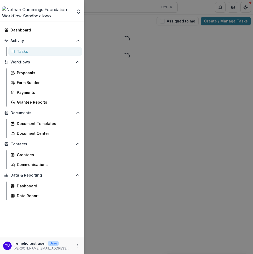
click at [231, 29] on div "Team Settings Admin Settings Dashboard Activity Tasks Workflows Proposals Form …" at bounding box center [126, 127] width 253 height 254
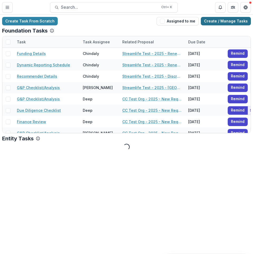
click at [230, 21] on link "Create / Manage Tasks" at bounding box center [226, 21] width 50 height 8
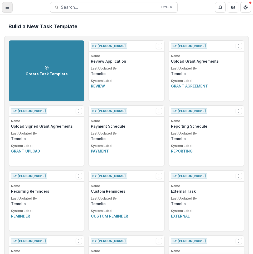
click at [7, 7] on line "Toggle Menu" at bounding box center [7, 7] width 3 height 0
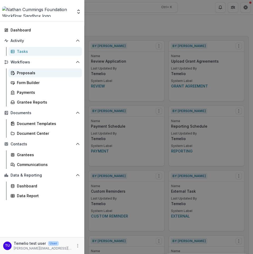
click at [40, 75] on div "Proposals" at bounding box center [47, 73] width 61 height 6
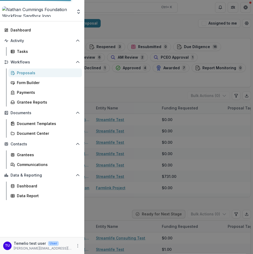
click at [97, 24] on div "Team Settings Admin Settings Dashboard Activity Tasks Workflows Proposals Form …" at bounding box center [126, 127] width 253 height 254
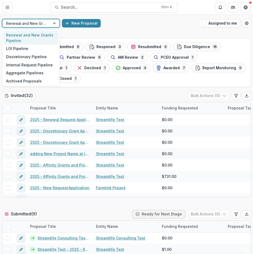
click at [38, 23] on div at bounding box center [26, 23] width 40 height 7
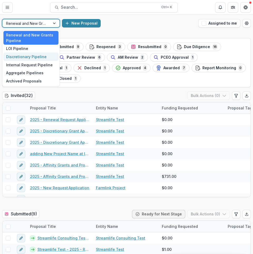
click at [34, 58] on div "Discretionary Pipeline" at bounding box center [30, 57] width 55 height 8
